Goal: Task Accomplishment & Management: Complete application form

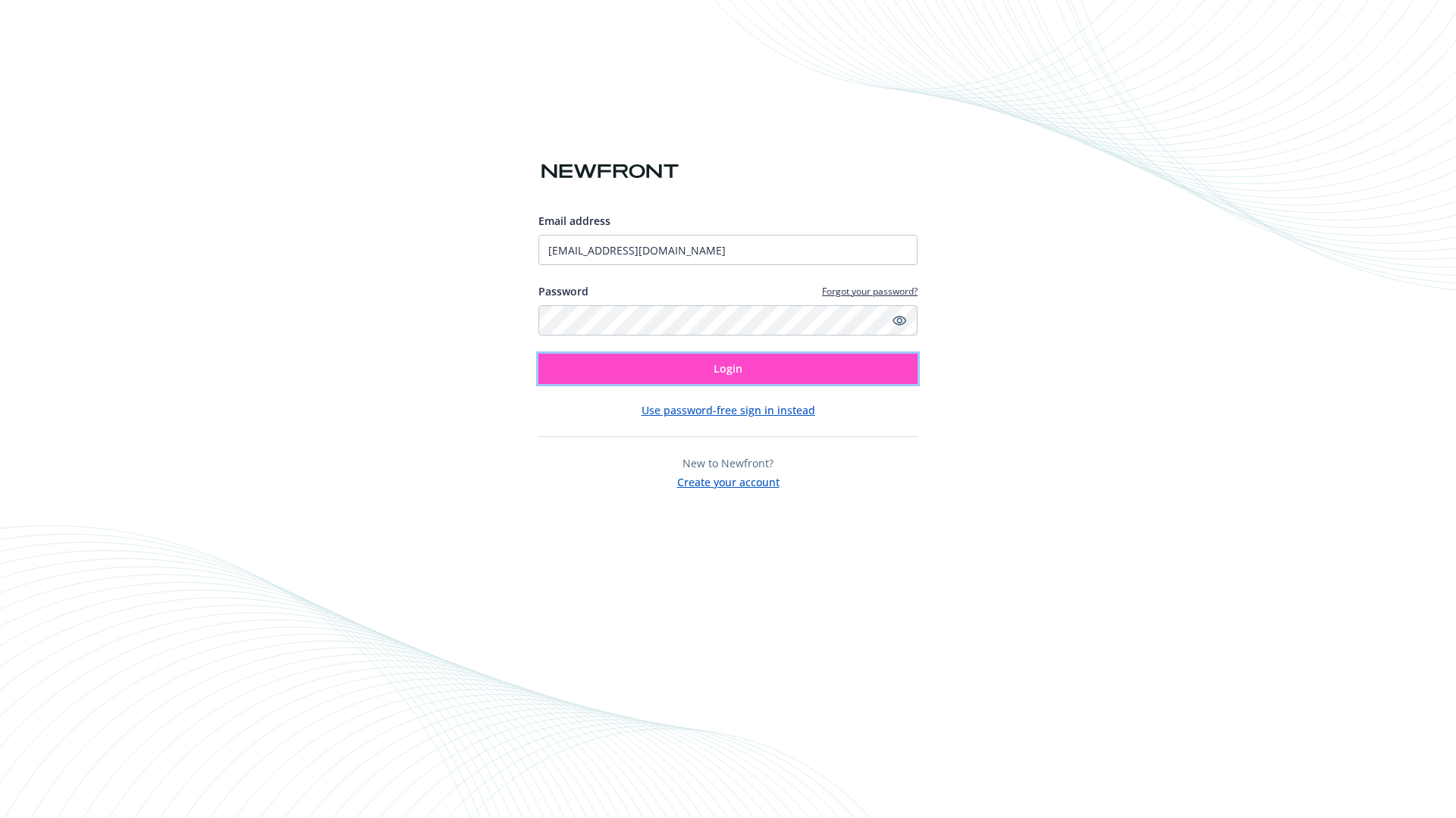
click at [728, 369] on span "Login" at bounding box center [728, 368] width 28 height 14
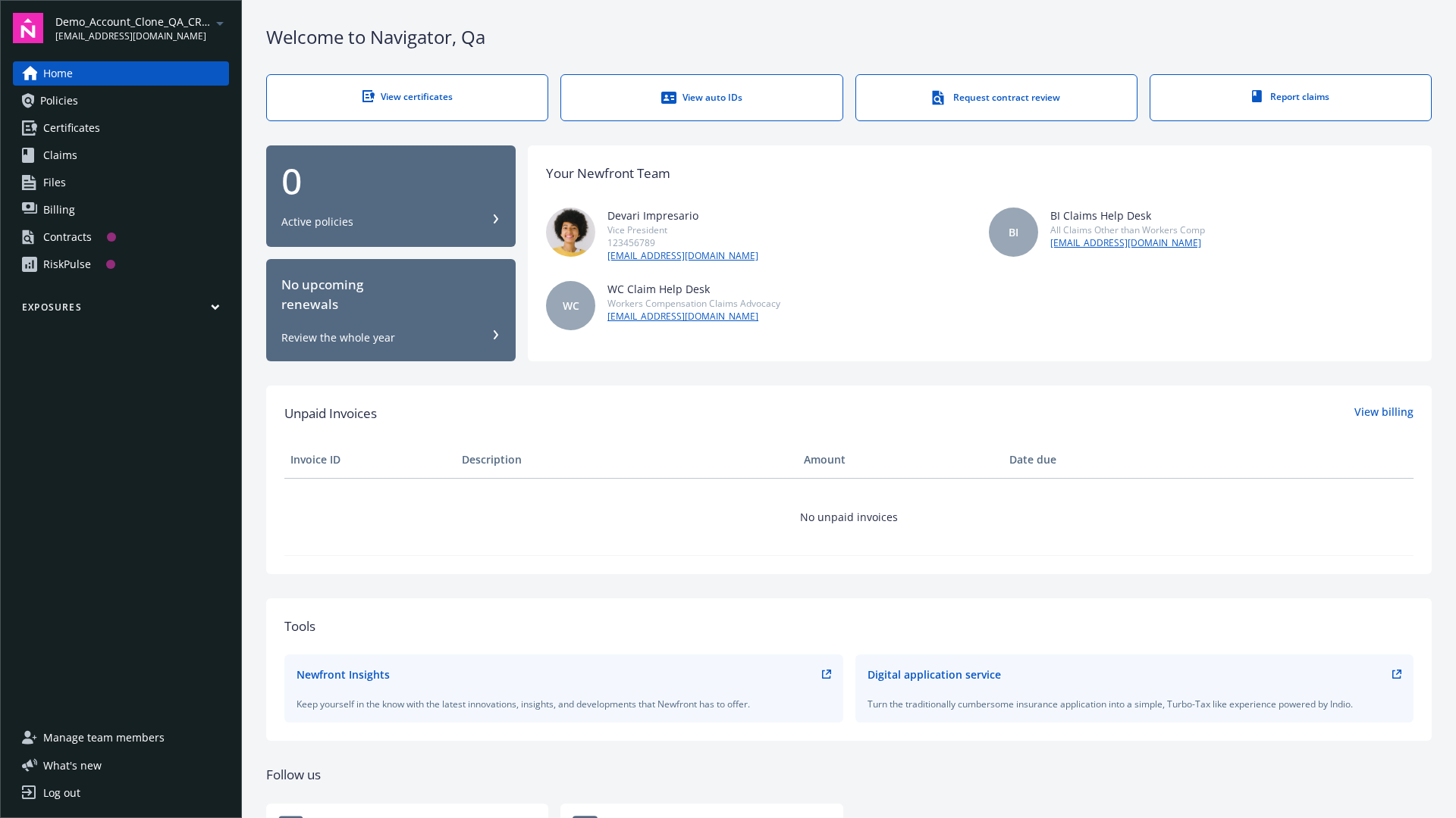
click at [141, 28] on span "Demo_Account_Clone_QA_CR_Tests_Prospect" at bounding box center [133, 21] width 156 height 16
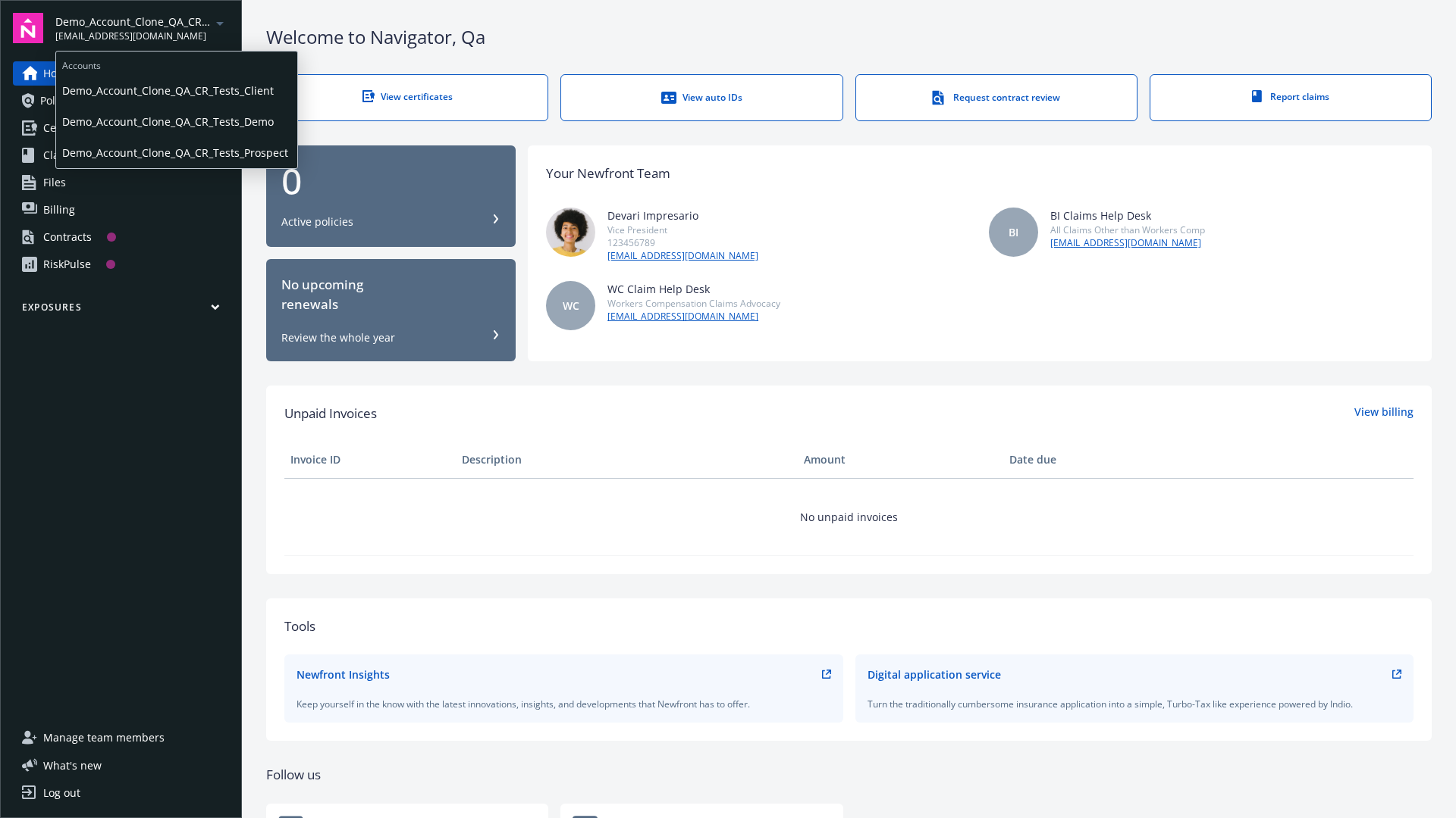
click at [175, 90] on span "Demo_Account_Clone_QA_CR_Tests_Client" at bounding box center [177, 90] width 229 height 31
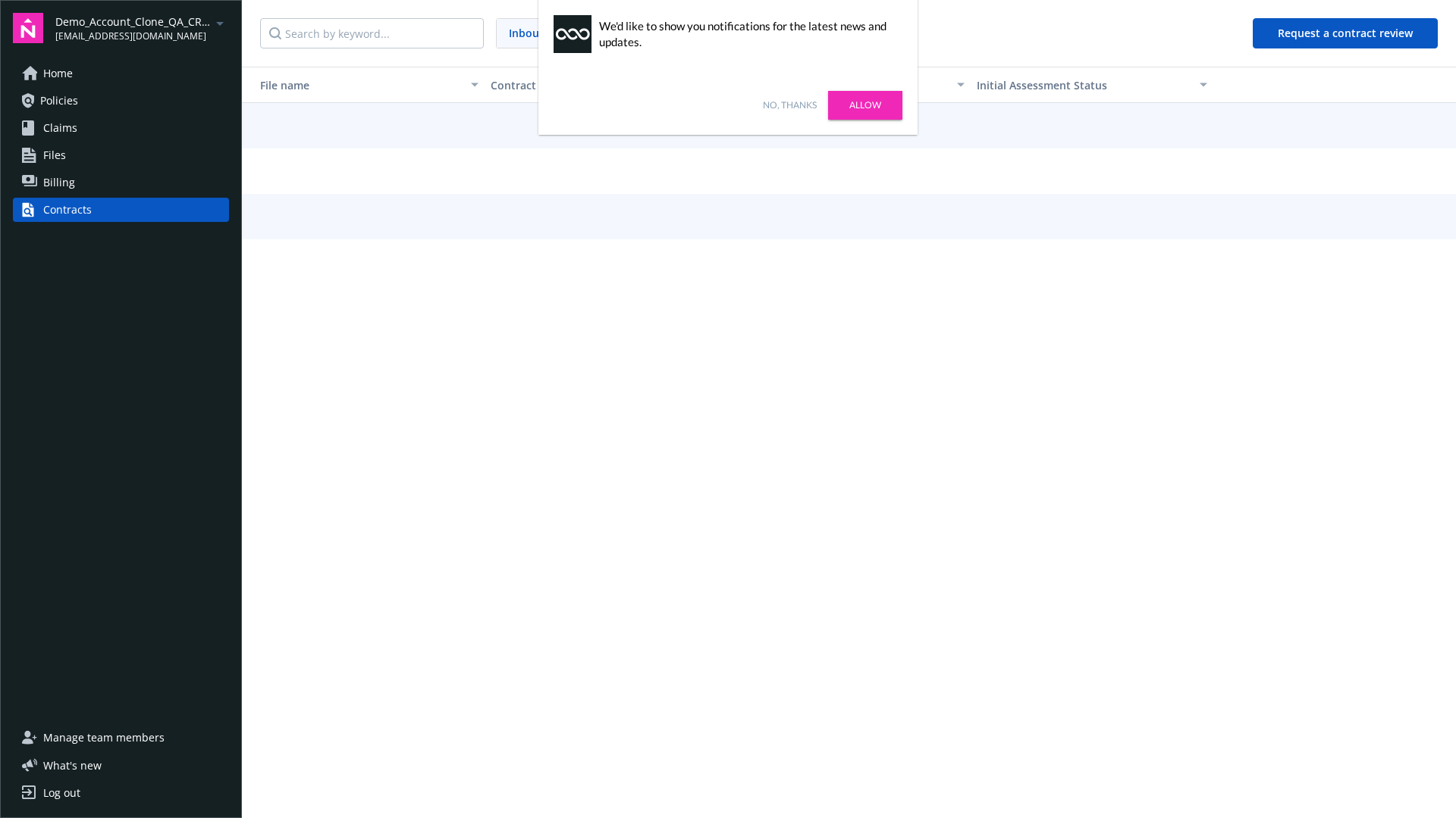
click at [789, 105] on link "No, thanks" at bounding box center [789, 105] width 54 height 13
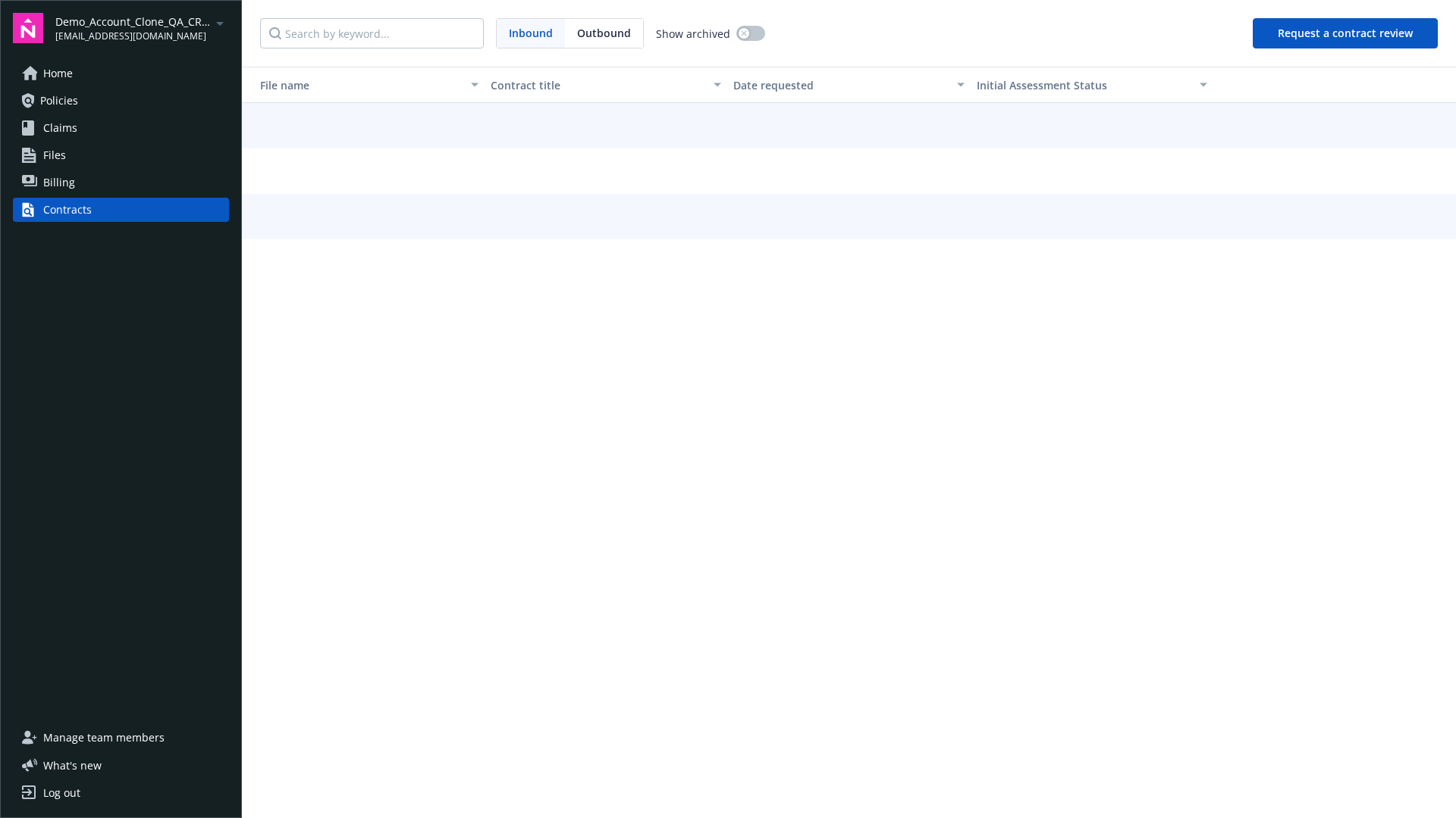
click at [1346, 33] on button "Request a contract review" at bounding box center [1345, 33] width 185 height 30
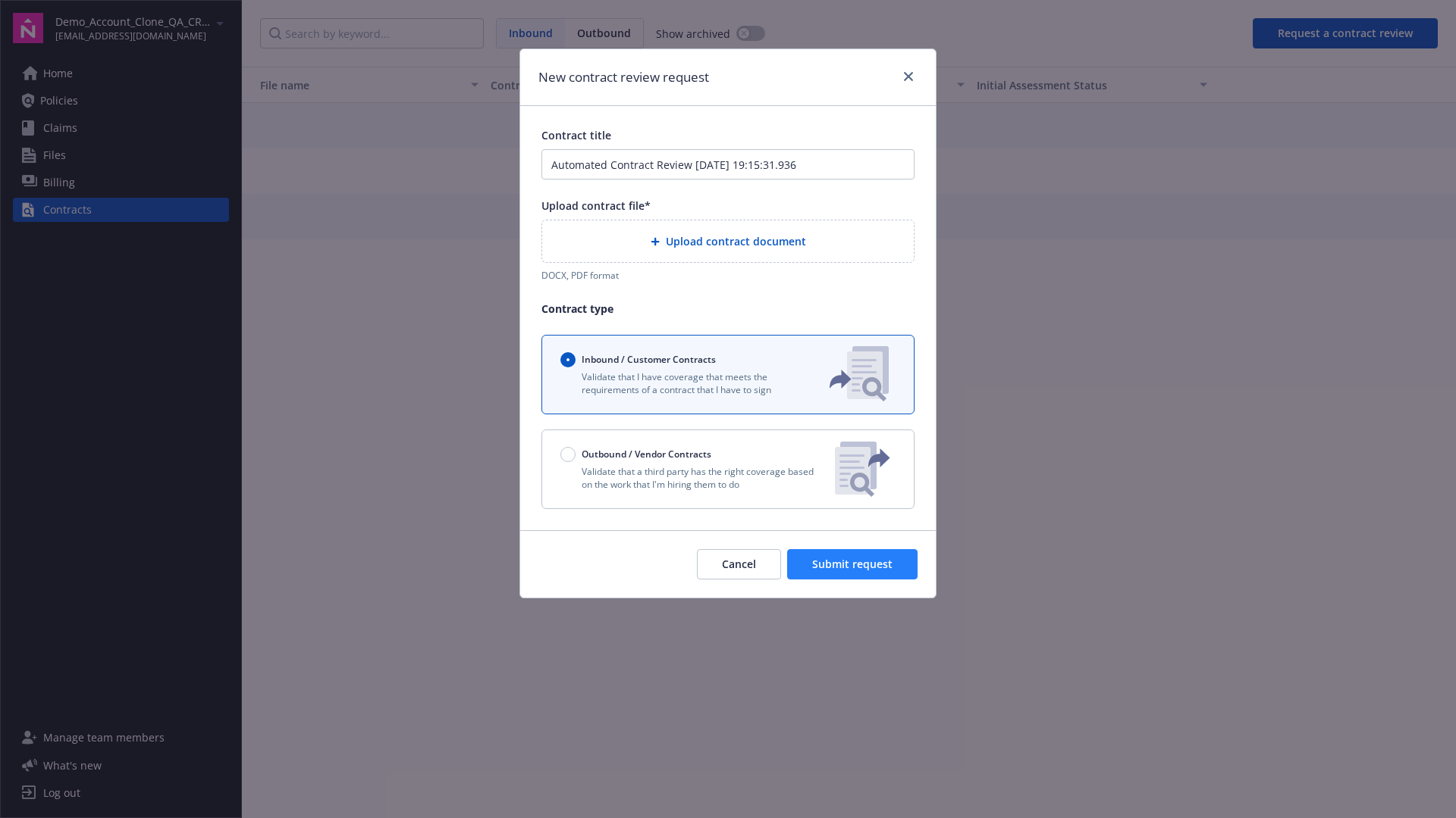
type input "Automated Contract Review 08-29-2025 19:15:31.936"
click at [728, 469] on p "Validate that a third party has the right coverage based on the work that I'm h…" at bounding box center [691, 478] width 262 height 26
radio input "false"
radio input "true"
click at [853, 571] on span "Submit request" at bounding box center [852, 564] width 80 height 14
